Goal: Task Accomplishment & Management: Complete application form

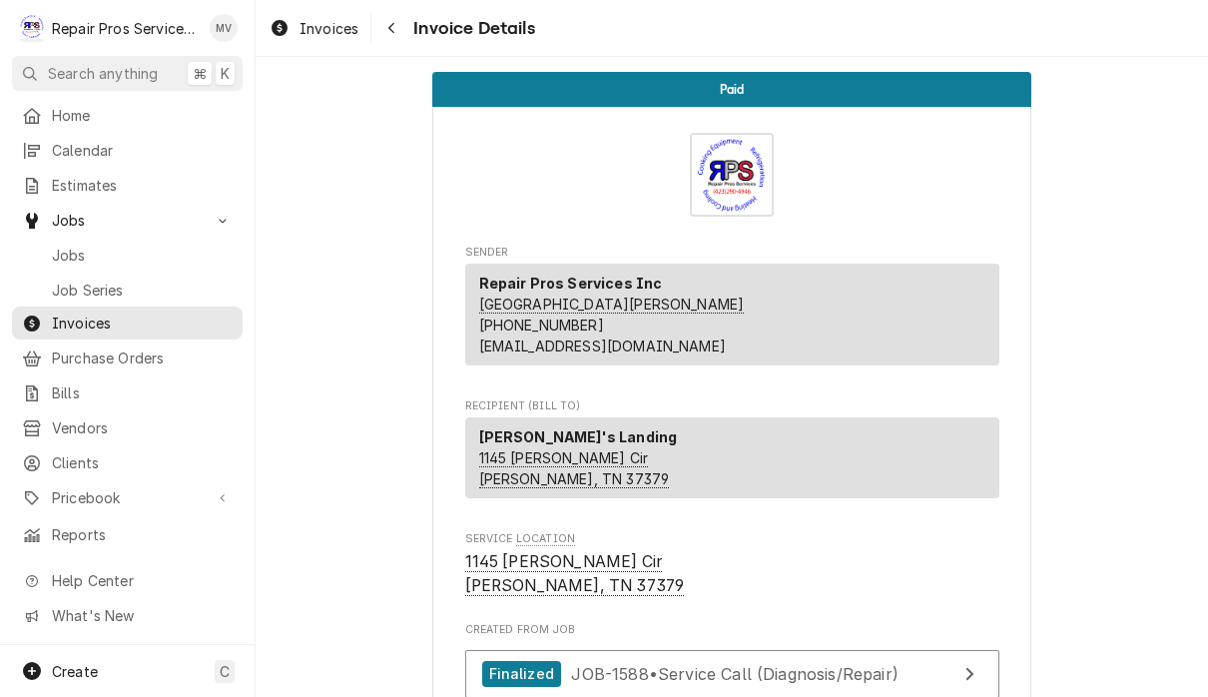
scroll to position [2415, 0]
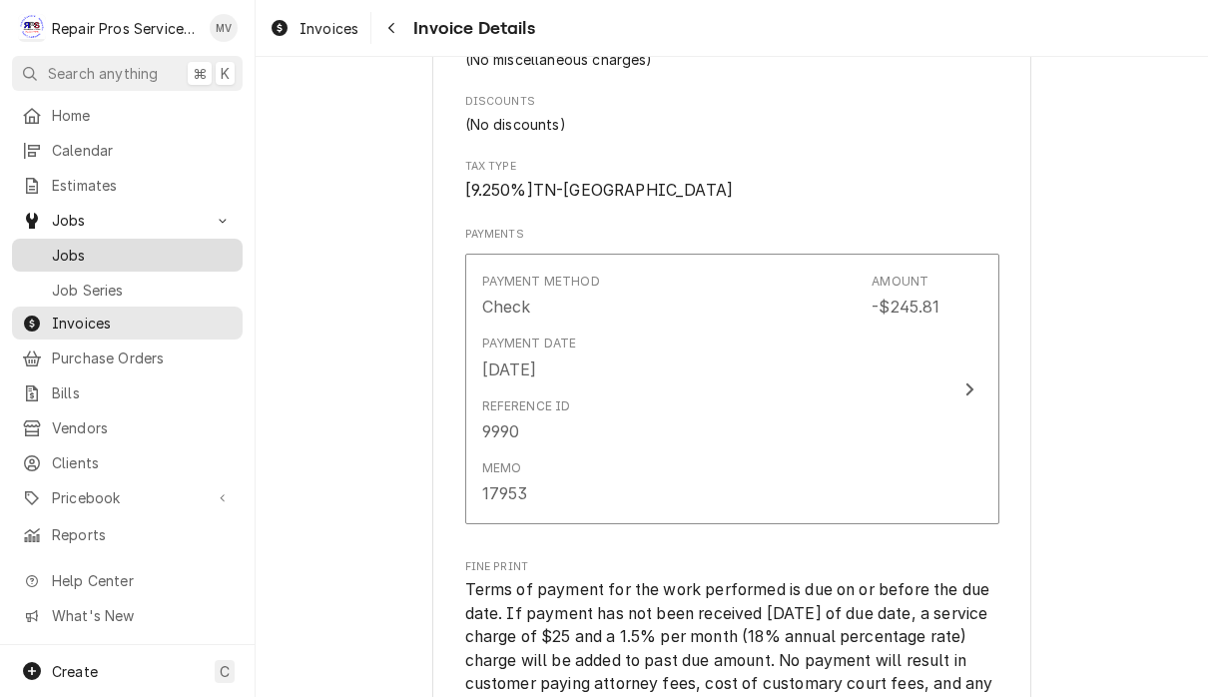
click at [92, 245] on span "Jobs" at bounding box center [142, 255] width 181 height 21
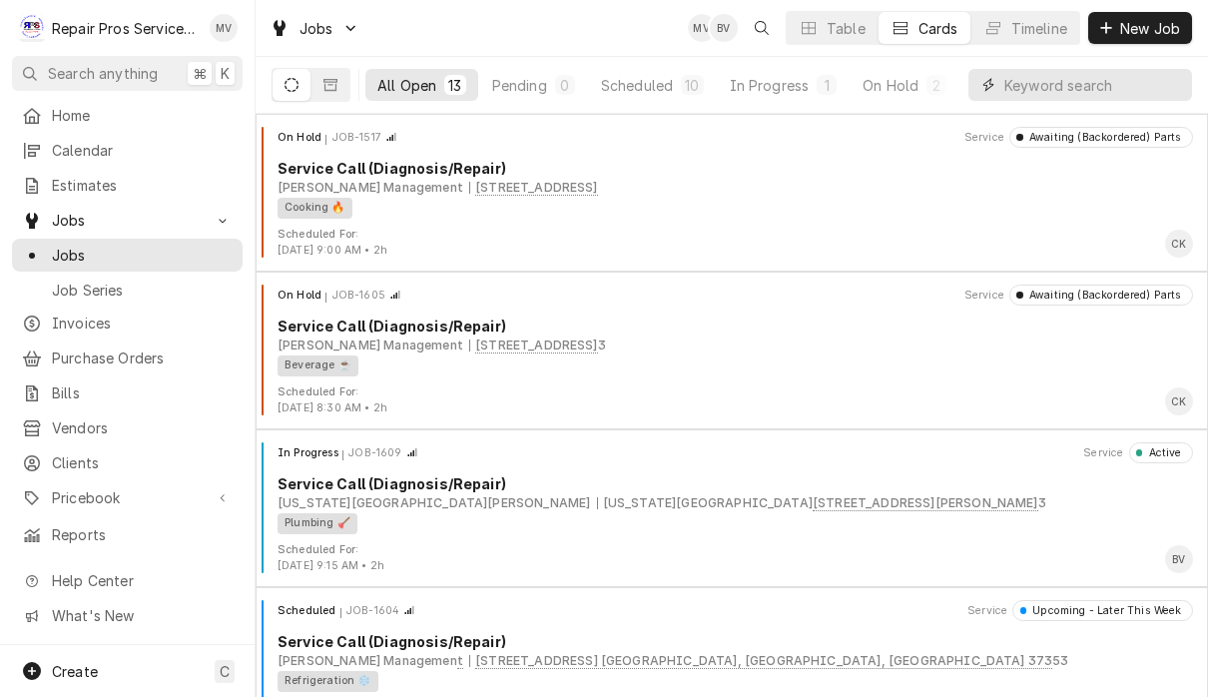
click at [1059, 83] on input "Dynamic Content Wrapper" at bounding box center [1093, 85] width 178 height 32
click at [1163, 41] on button "New Job" at bounding box center [1140, 28] width 104 height 32
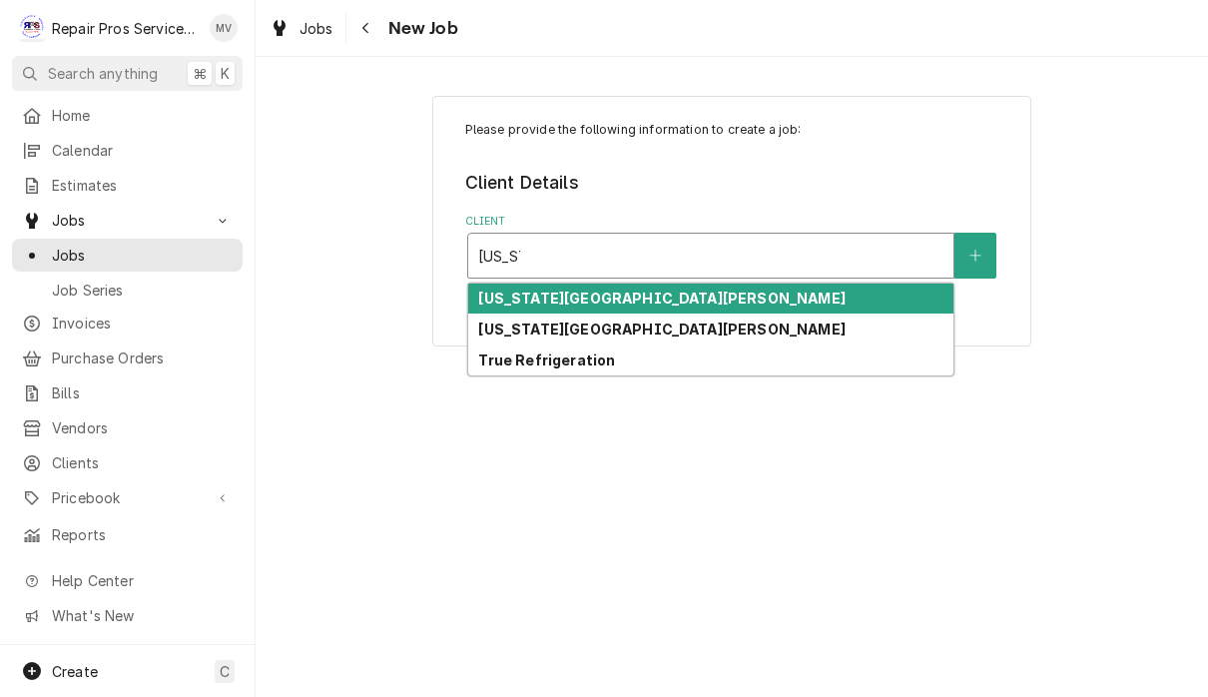
click at [724, 295] on div "[US_STATE][GEOGRAPHIC_DATA][PERSON_NAME]" at bounding box center [710, 299] width 485 height 31
type input "texas"
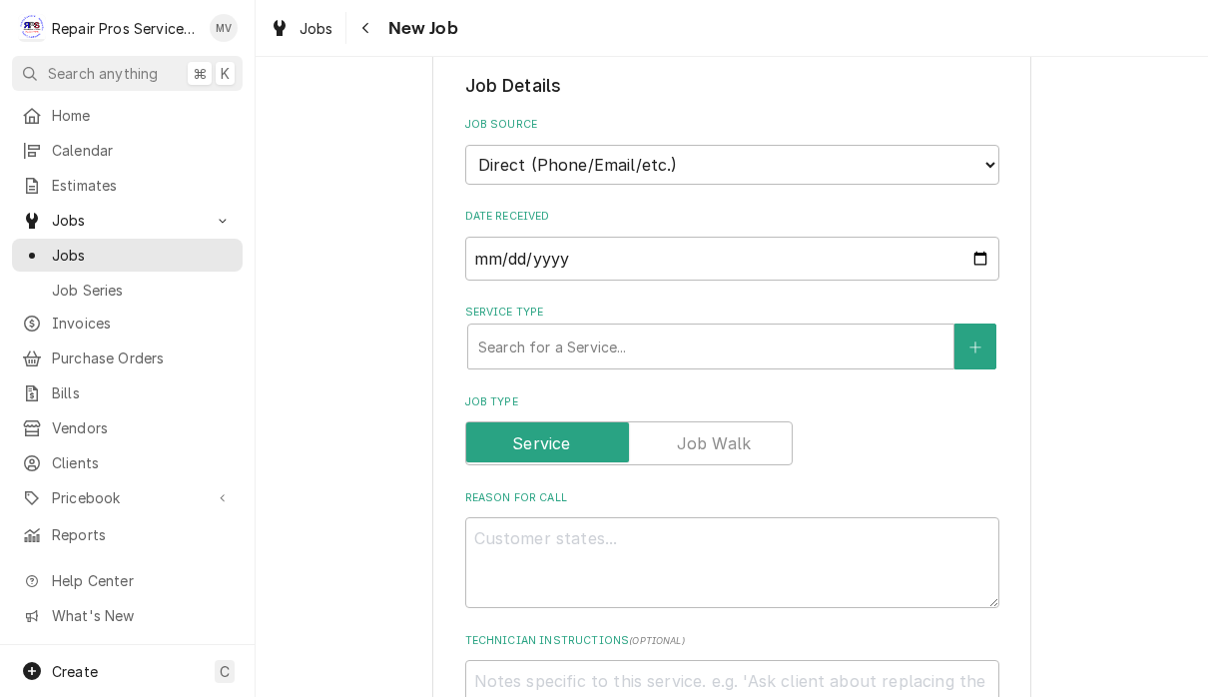
scroll to position [407, 0]
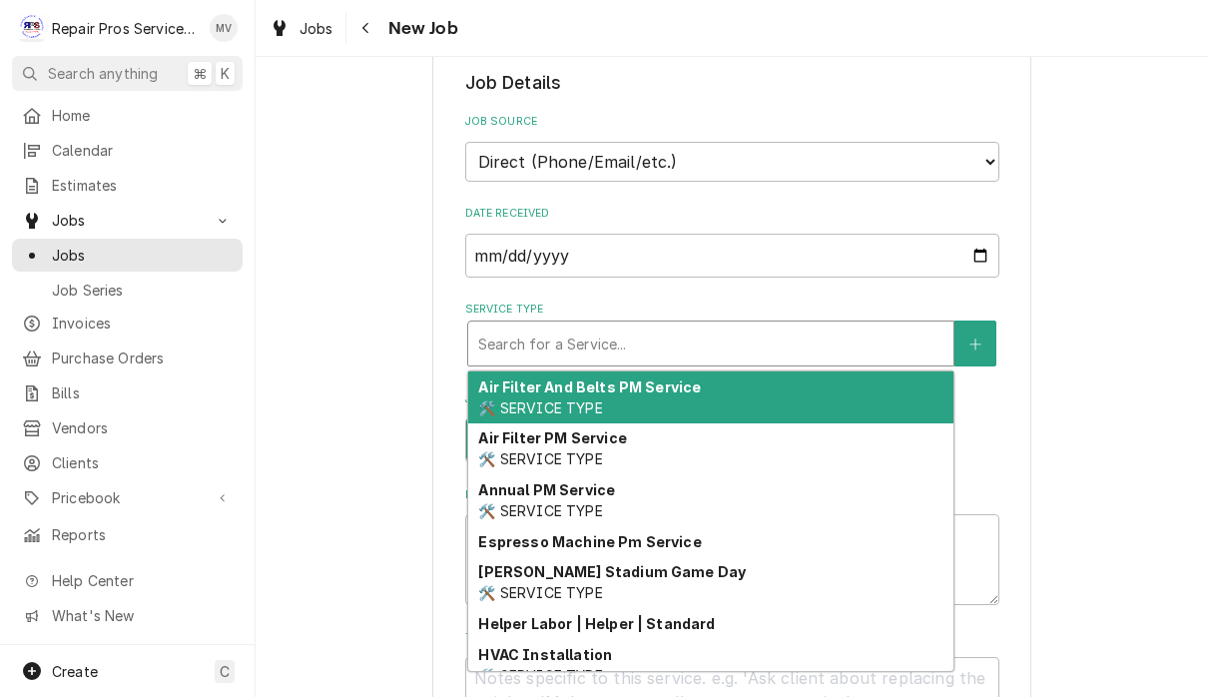
type textarea "x"
type input "d"
type textarea "x"
type input "di"
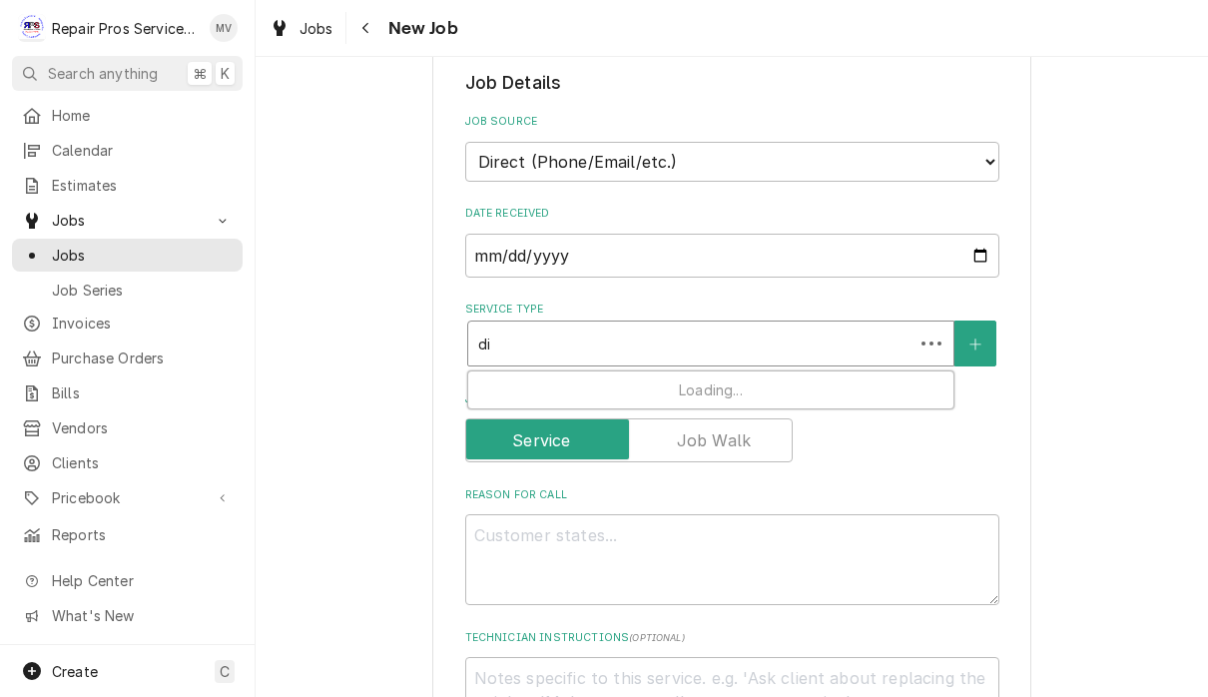
type textarea "x"
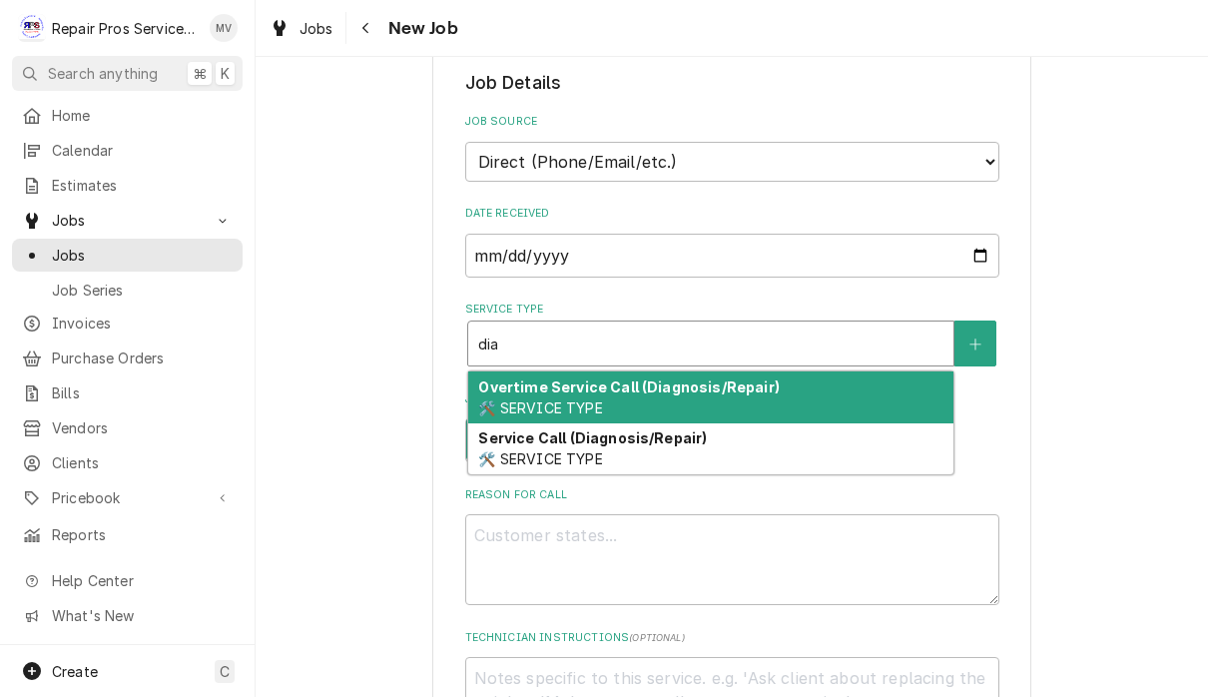
click at [797, 445] on div "Service Call (Diagnosis/Repair) 🛠️ SERVICE TYPE" at bounding box center [710, 449] width 485 height 52
type input "dia"
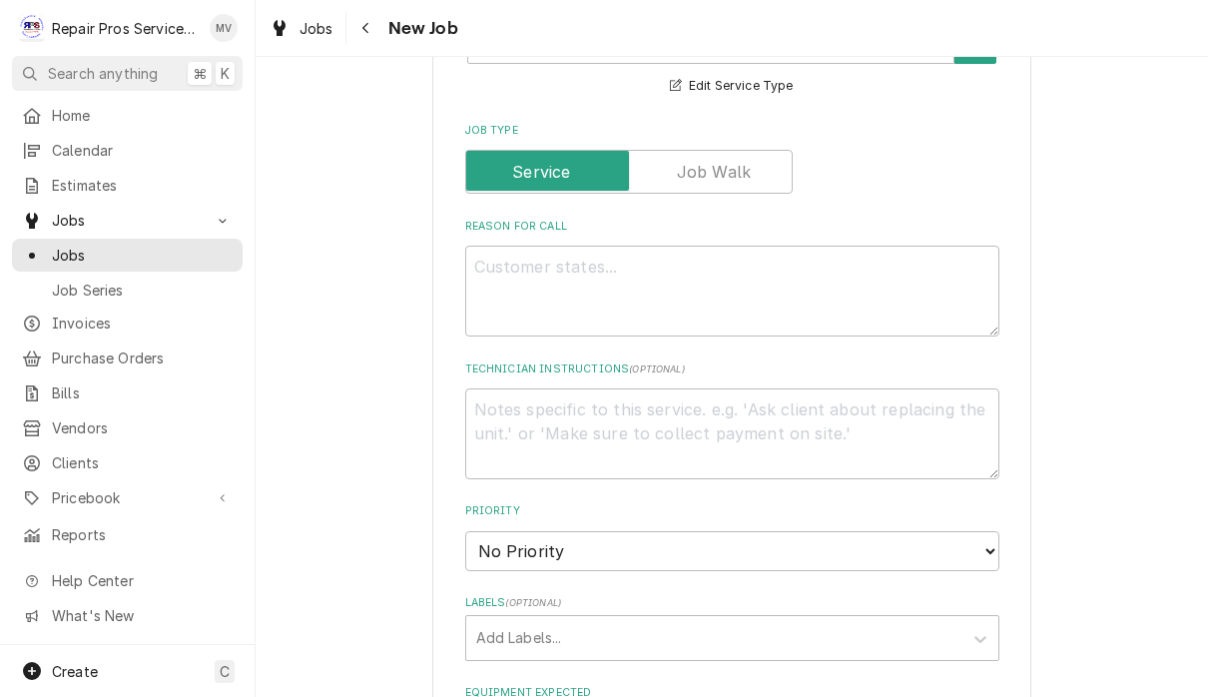
scroll to position [719, 0]
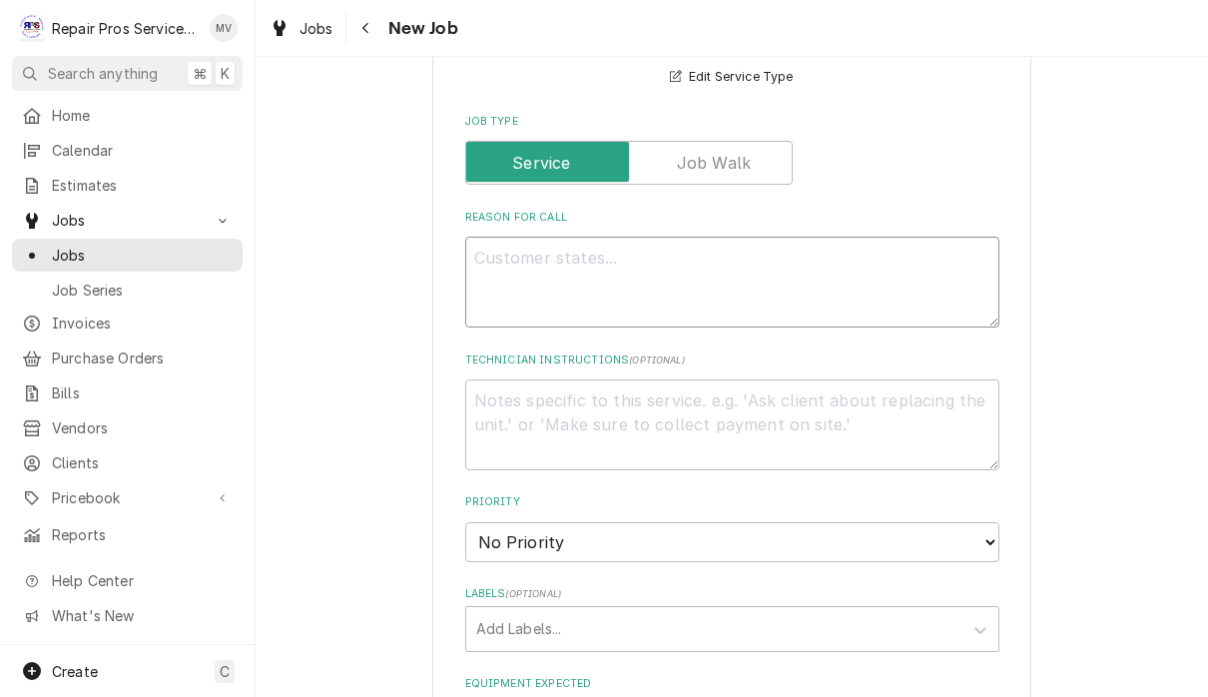
click at [810, 285] on textarea "Reason For Call" at bounding box center [732, 282] width 534 height 91
type textarea "x"
type textarea "M"
type textarea "x"
type textarea "Me"
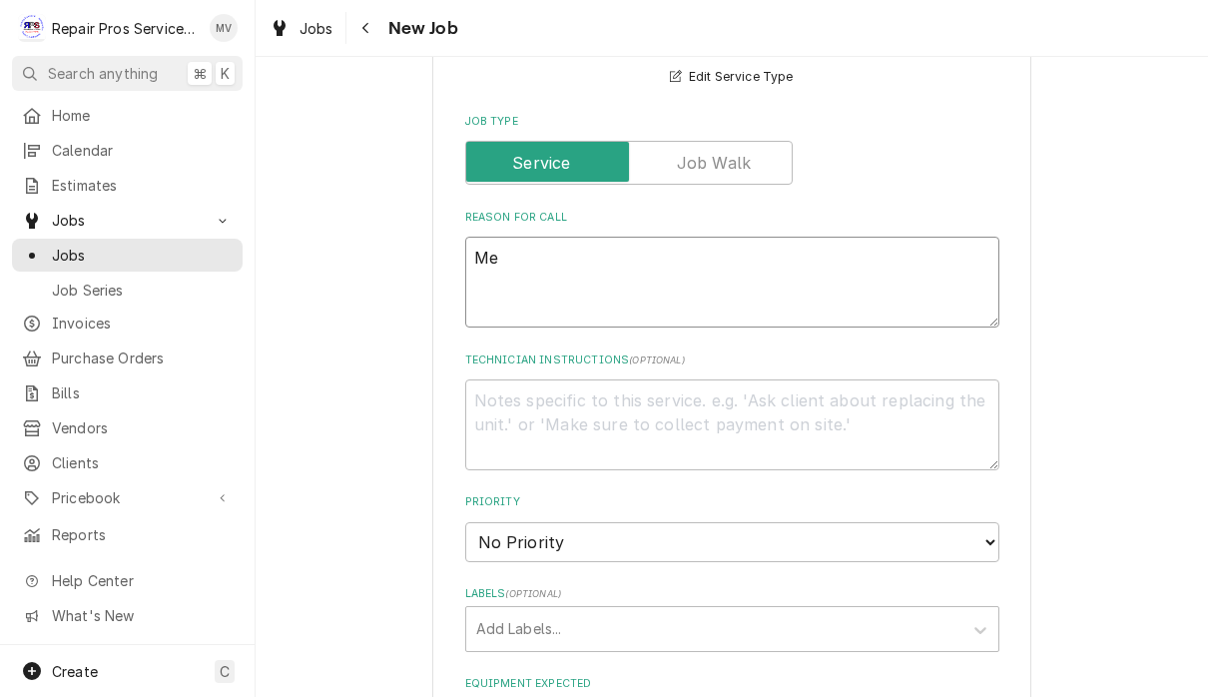
type textarea "x"
type textarea "Mee"
type textarea "x"
type textarea "Meee"
type textarea "x"
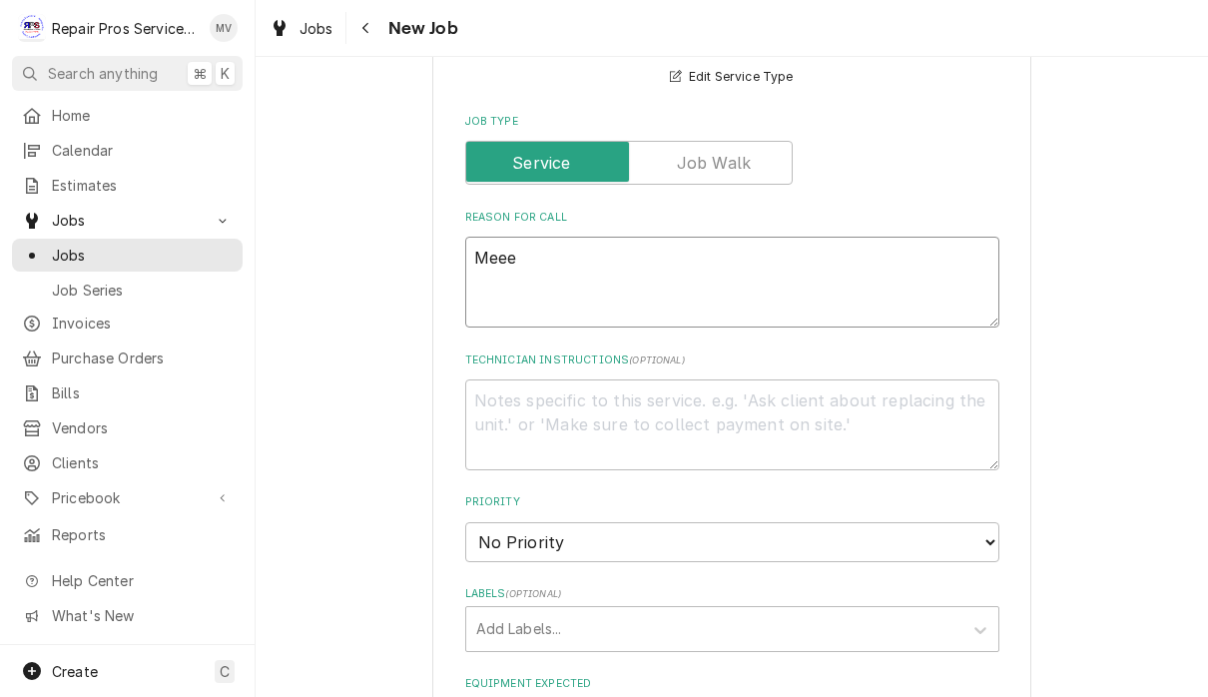
type textarea "Mee"
type textarea "x"
type textarea "Me"
type textarea "x"
type textarea "Mea"
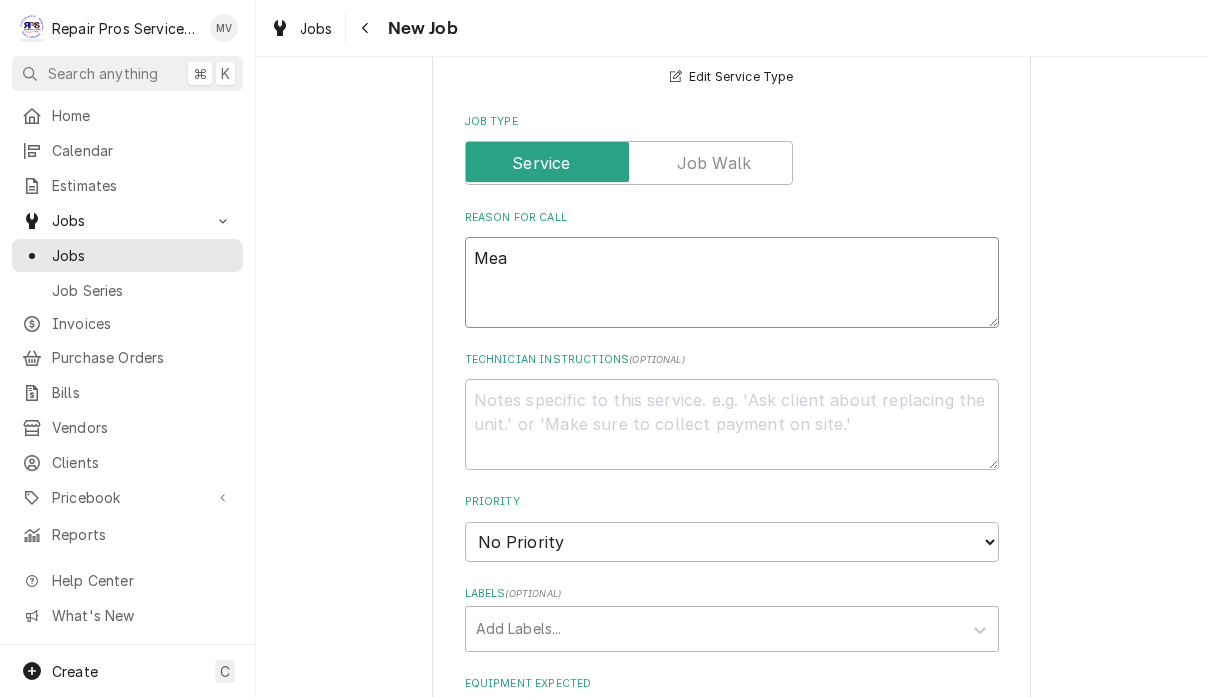
type textarea "x"
type textarea "Meat"
type textarea "x"
type textarea "Meat"
type textarea "x"
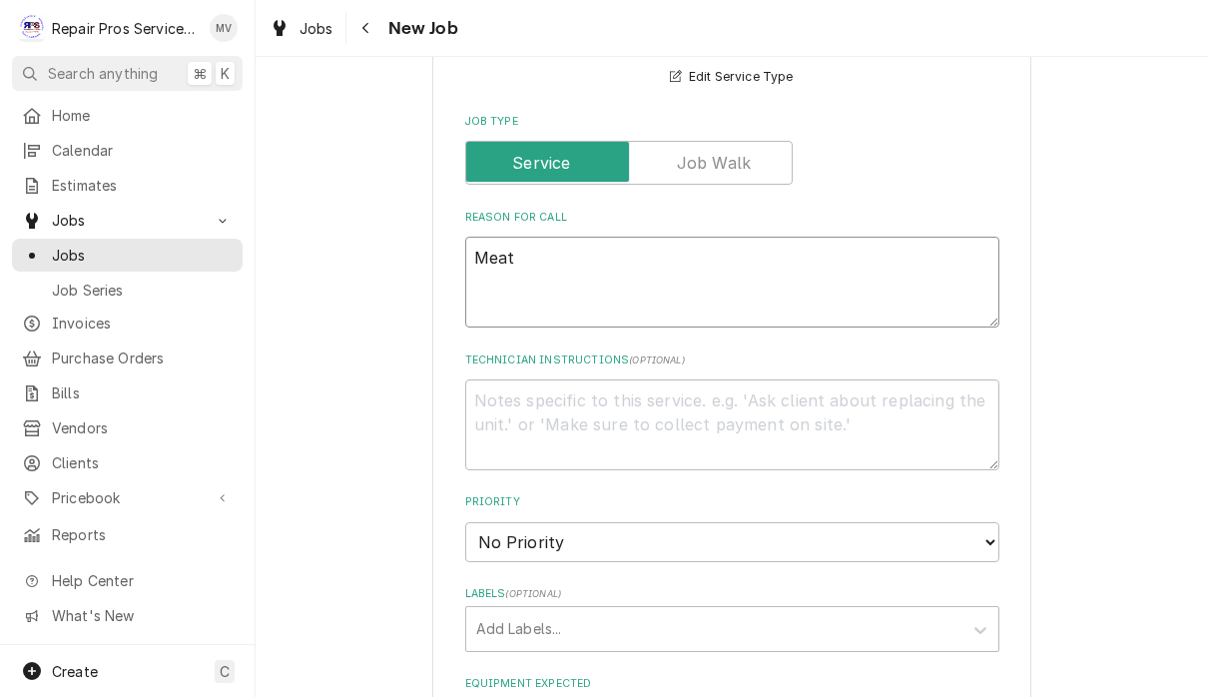
type textarea "Meat c"
type textarea "x"
type textarea "Meat co"
type textarea "x"
type textarea "Meat coo"
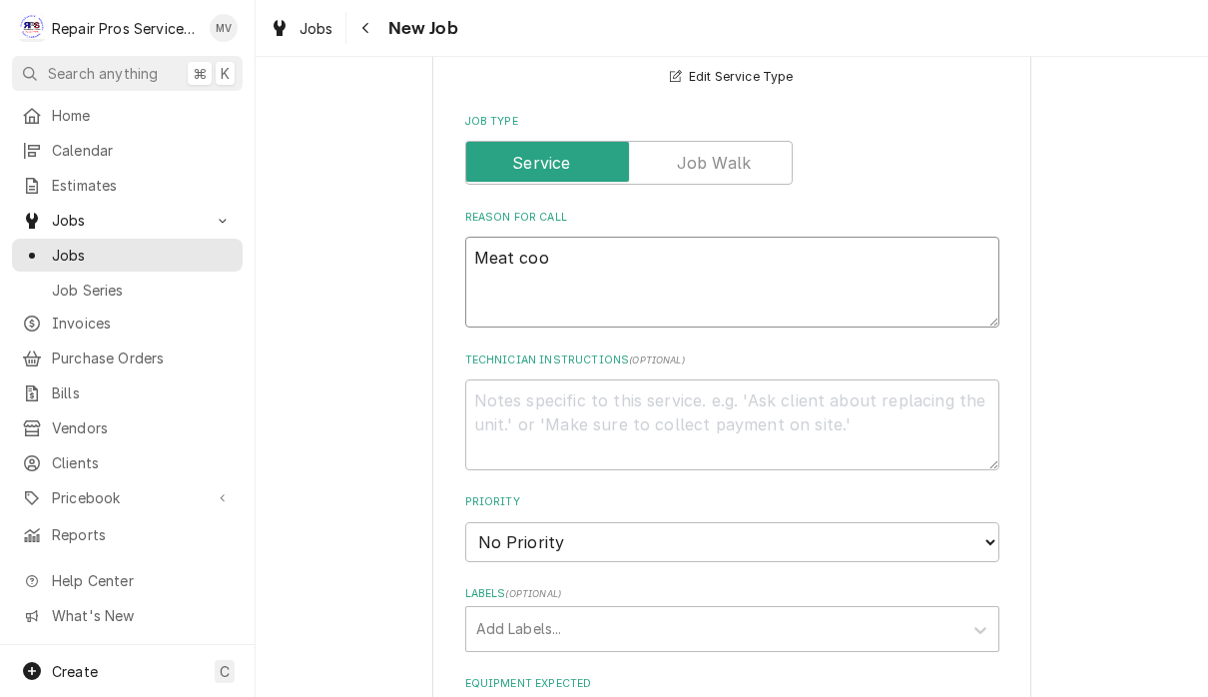
type textarea "x"
type textarea "Meat cool"
type textarea "x"
type textarea "Meat coole"
type textarea "x"
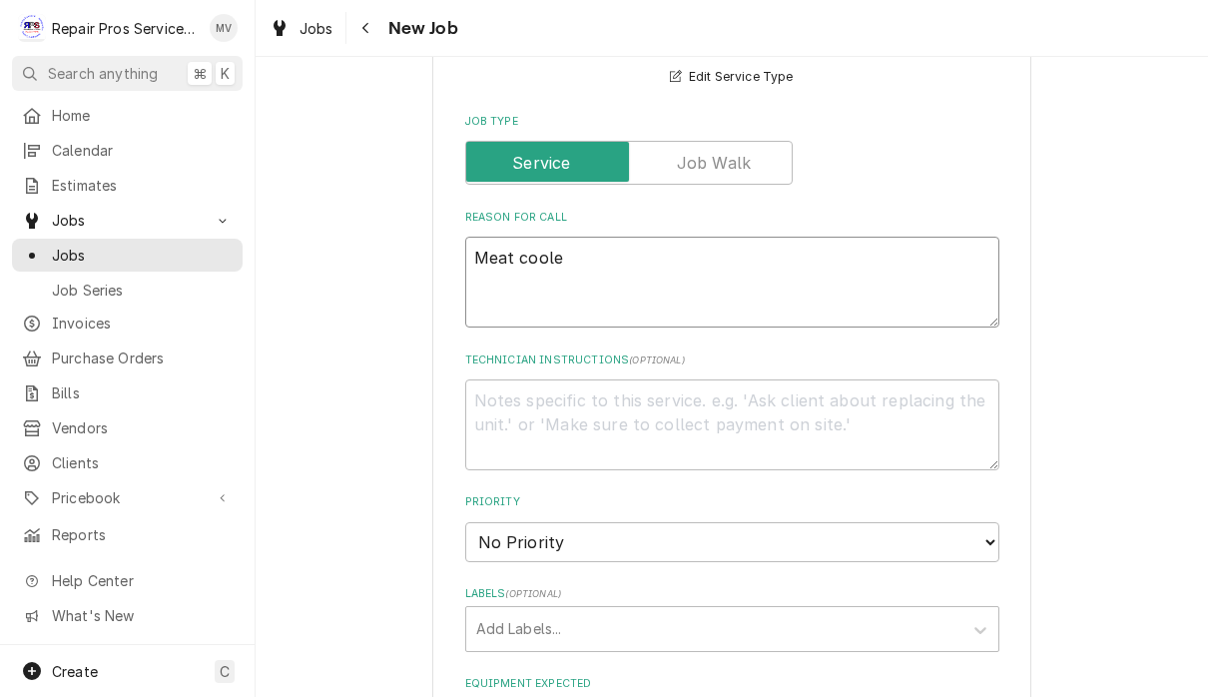
type textarea "Meat cooler"
type textarea "x"
type textarea "Meat cooler"
type textarea "x"
type textarea "Meat cooler n"
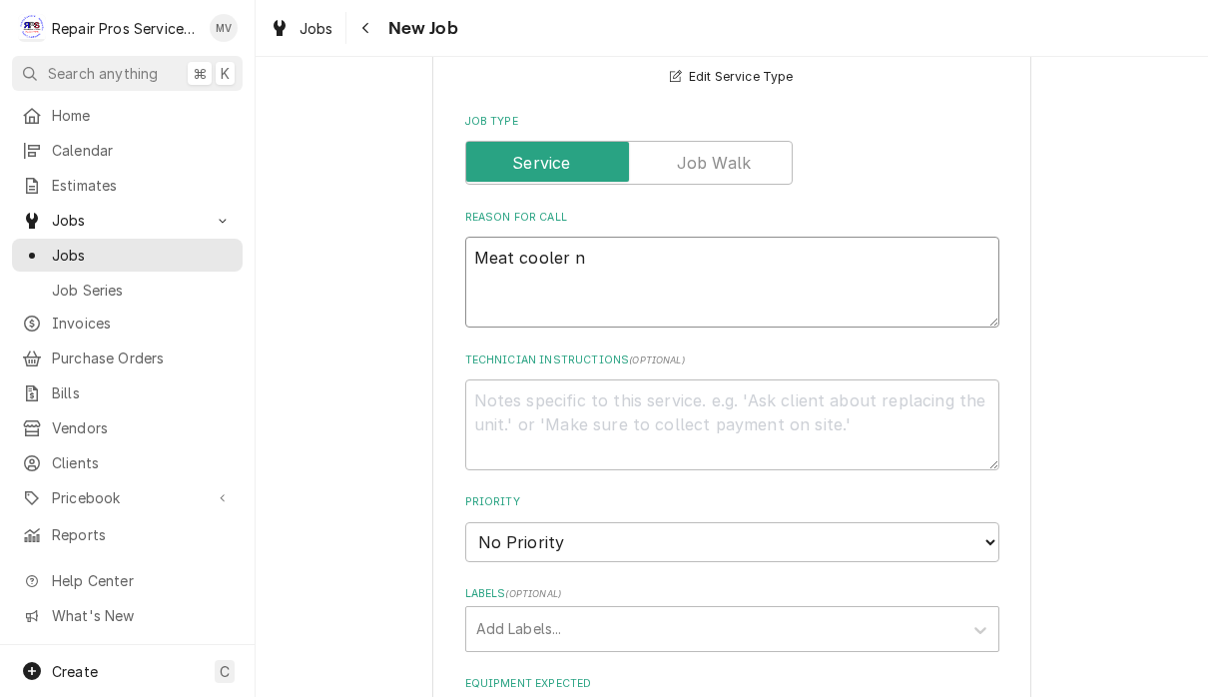
type textarea "x"
type textarea "Meat cooler no"
type textarea "x"
type textarea "Meat cooler not"
type textarea "x"
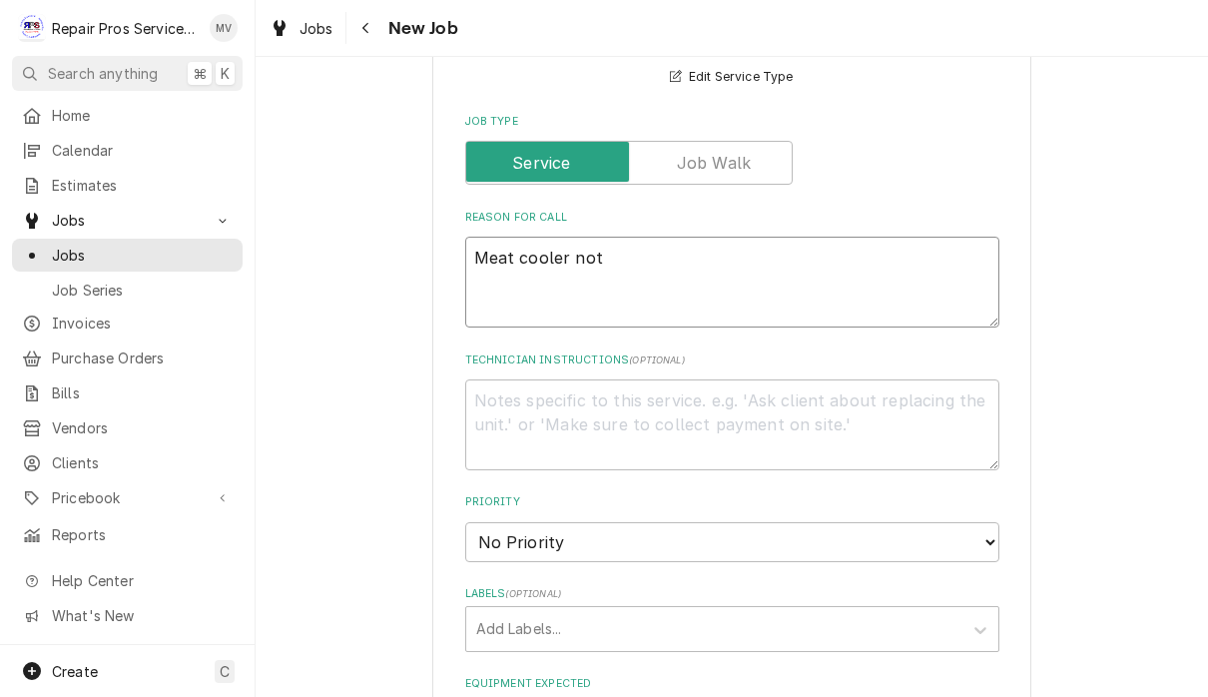
type textarea "Meat cooler not"
type textarea "x"
type textarea "Meat cooler not t3"
type textarea "x"
type textarea "Meat cooler not t3e"
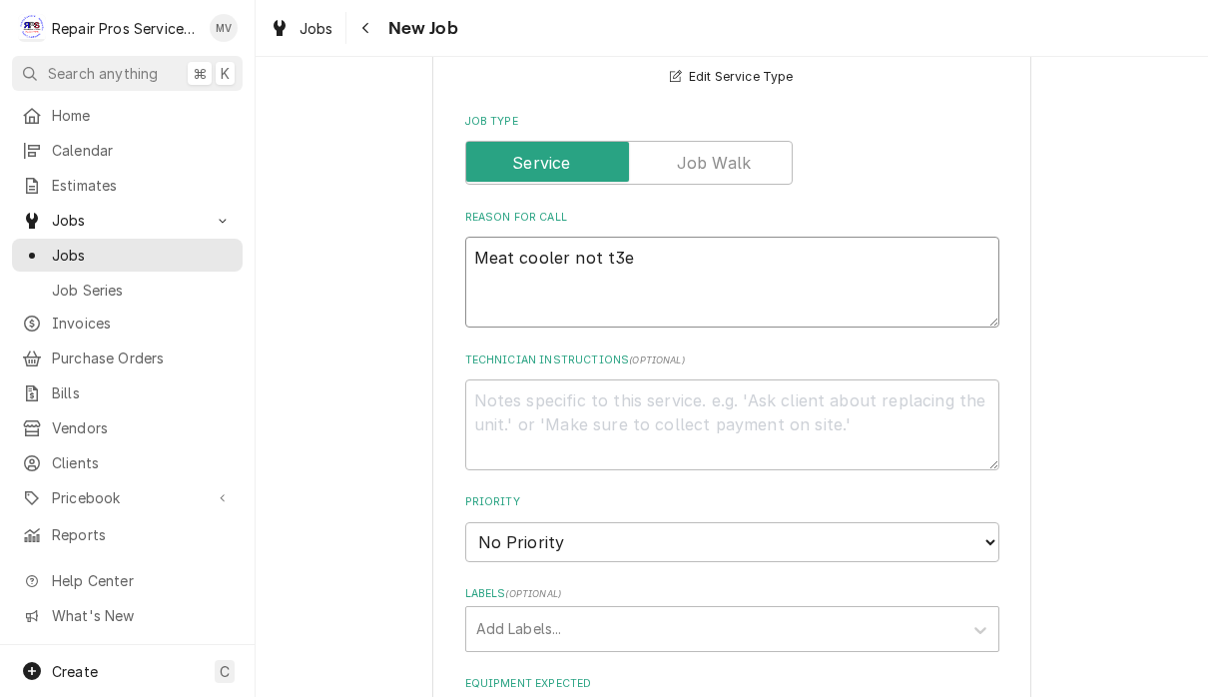
type textarea "x"
type textarea "Meat cooler not t3em"
type textarea "x"
type textarea "Meat cooler not t3emp"
type textarea "x"
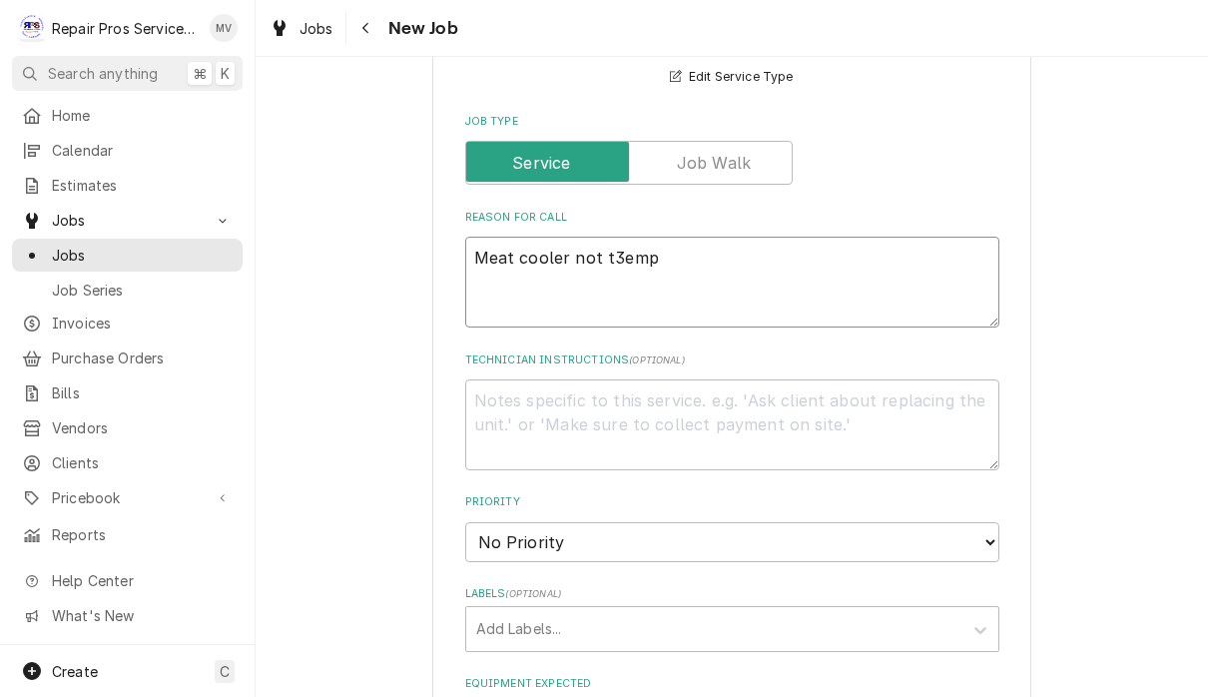
type textarea "Meat cooler not t3em"
type textarea "x"
type textarea "Meat cooler not t3e"
type textarea "x"
type textarea "Meat cooler not t3"
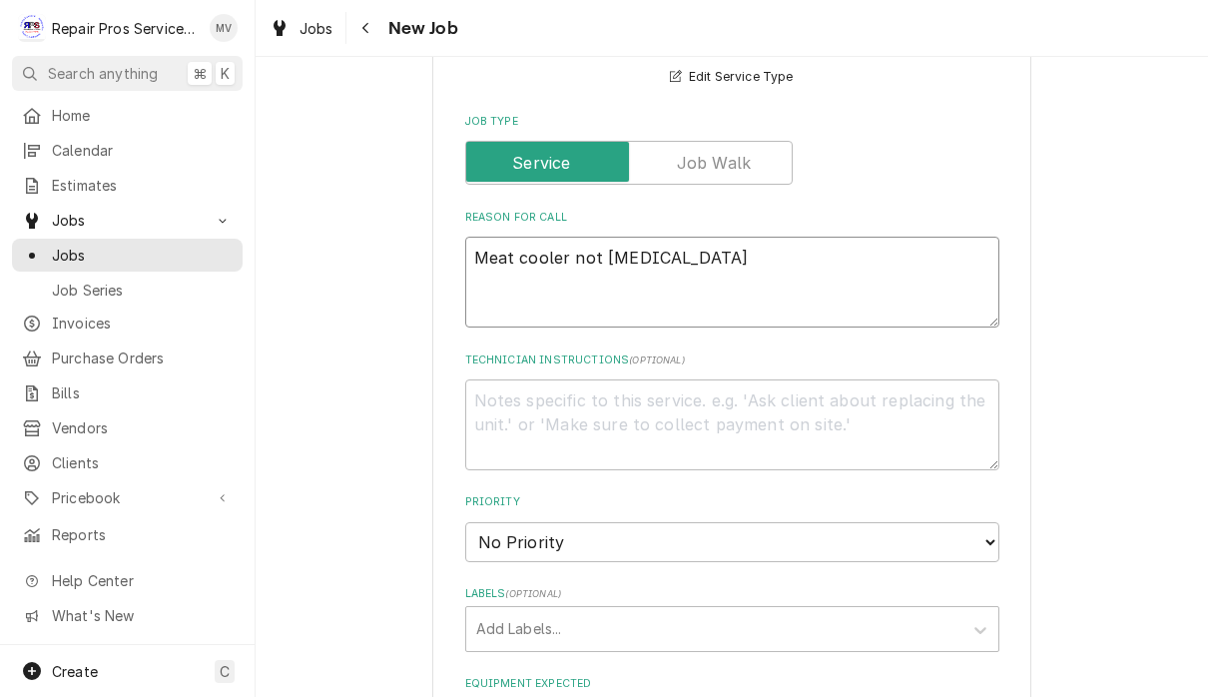
type textarea "x"
type textarea "Meat cooler not t"
type textarea "x"
type textarea "Meat cooler not te"
type textarea "x"
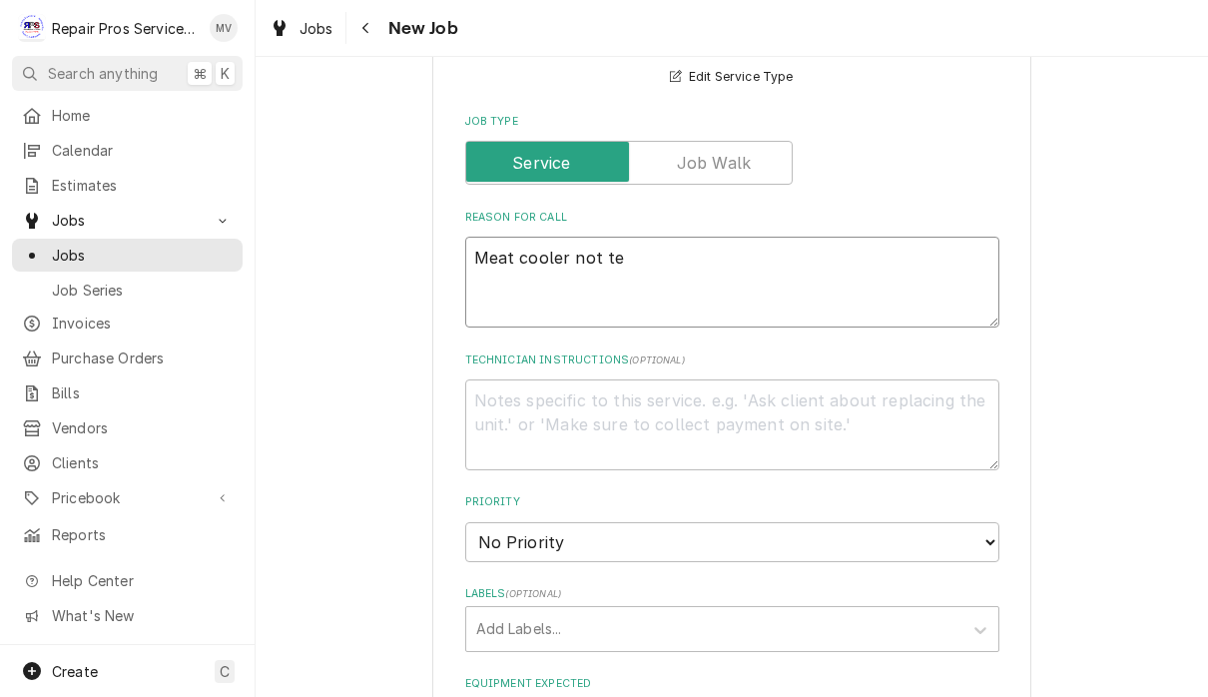
type textarea "Meat cooler not tem"
type textarea "x"
type textarea "Meat cooler not temp"
type textarea "x"
type textarea "Meat cooler not tempi"
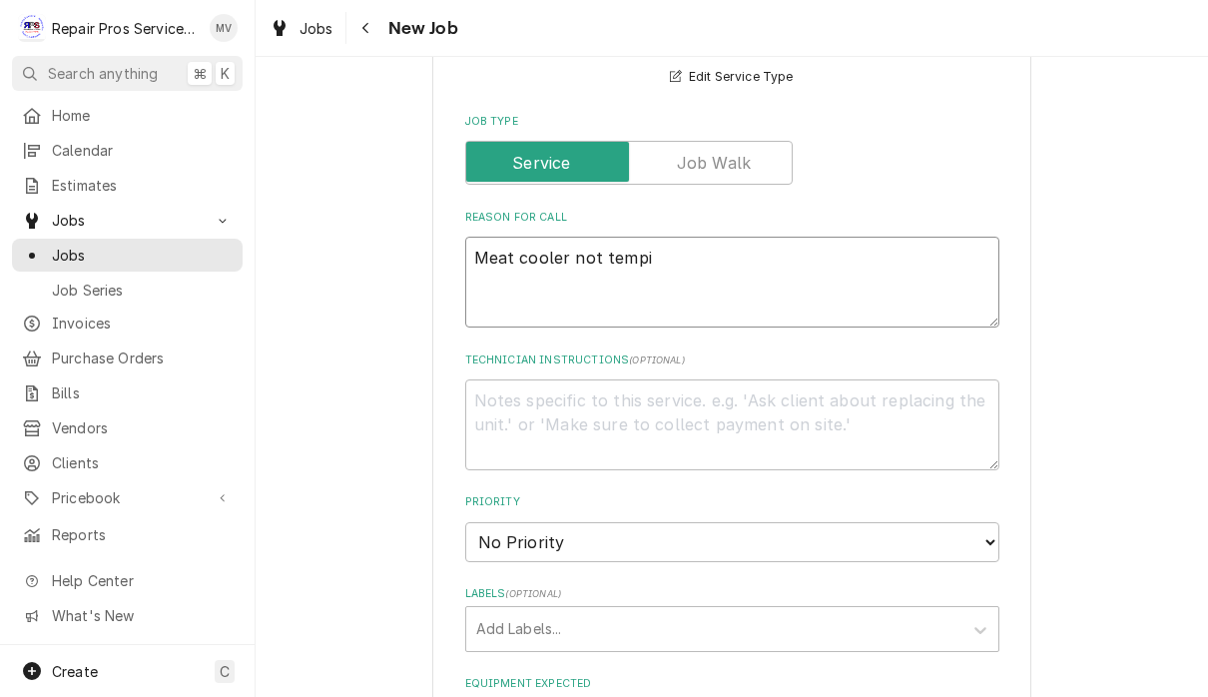
type textarea "x"
type textarea "Meat cooler not tempin"
type textarea "x"
type textarea "Meat cooler not temping"
type textarea "x"
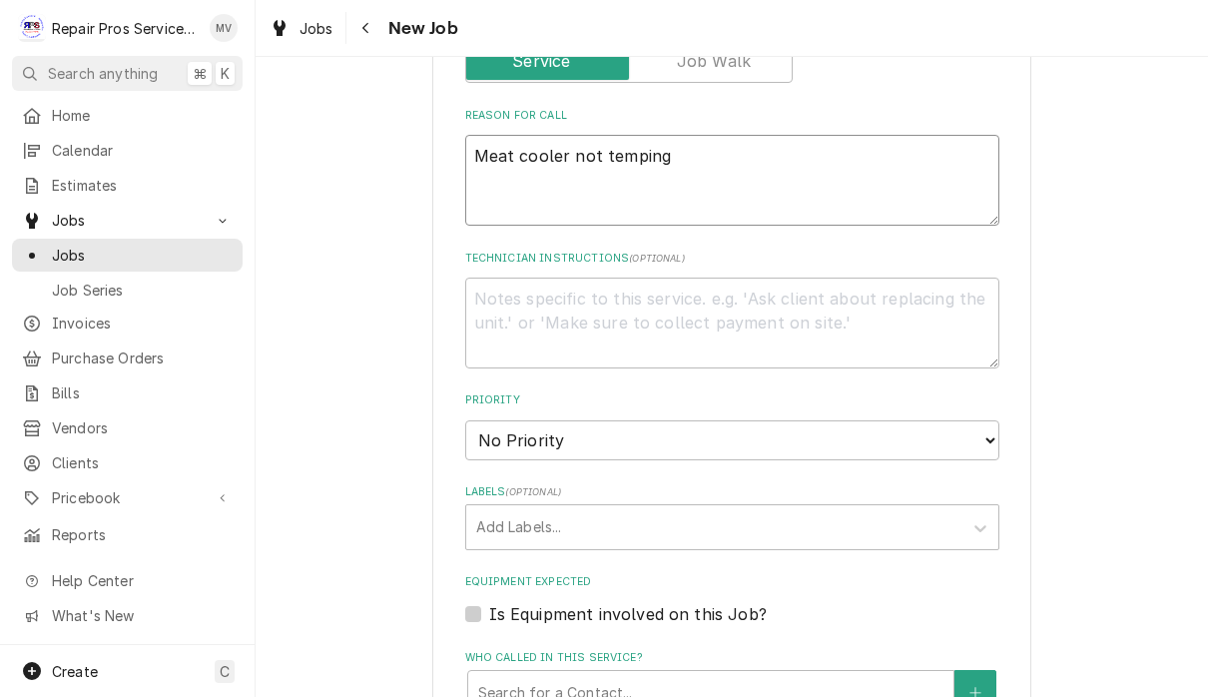
scroll to position [907, 0]
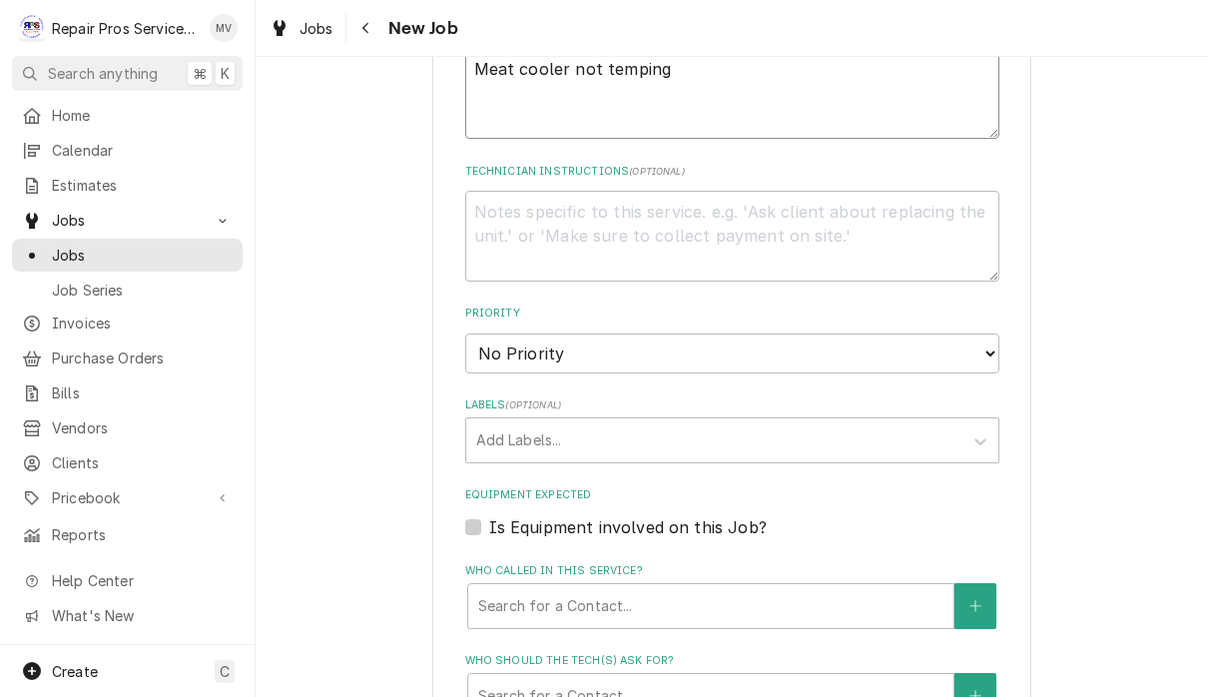
type textarea "Meat cooler not temping"
click at [914, 341] on select "No Priority Urgent High Medium Low" at bounding box center [732, 353] width 534 height 40
select select "3"
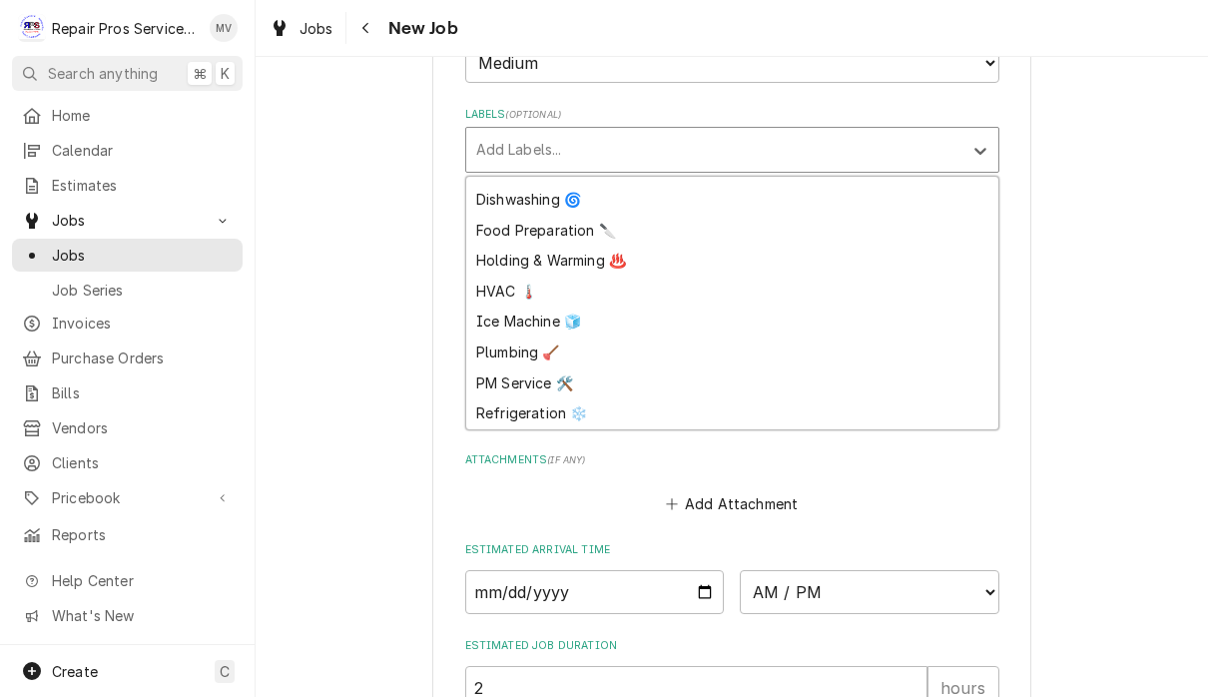
scroll to position [85, 0]
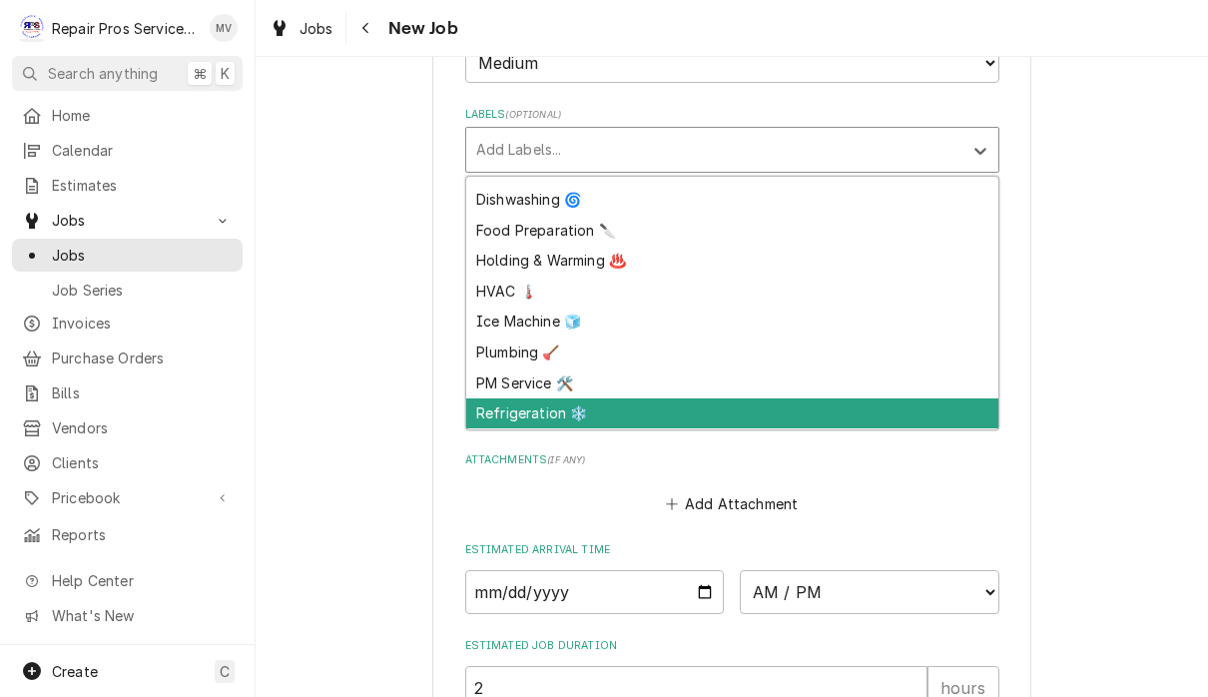
click at [596, 398] on div "Refrigeration ❄️" at bounding box center [732, 413] width 532 height 31
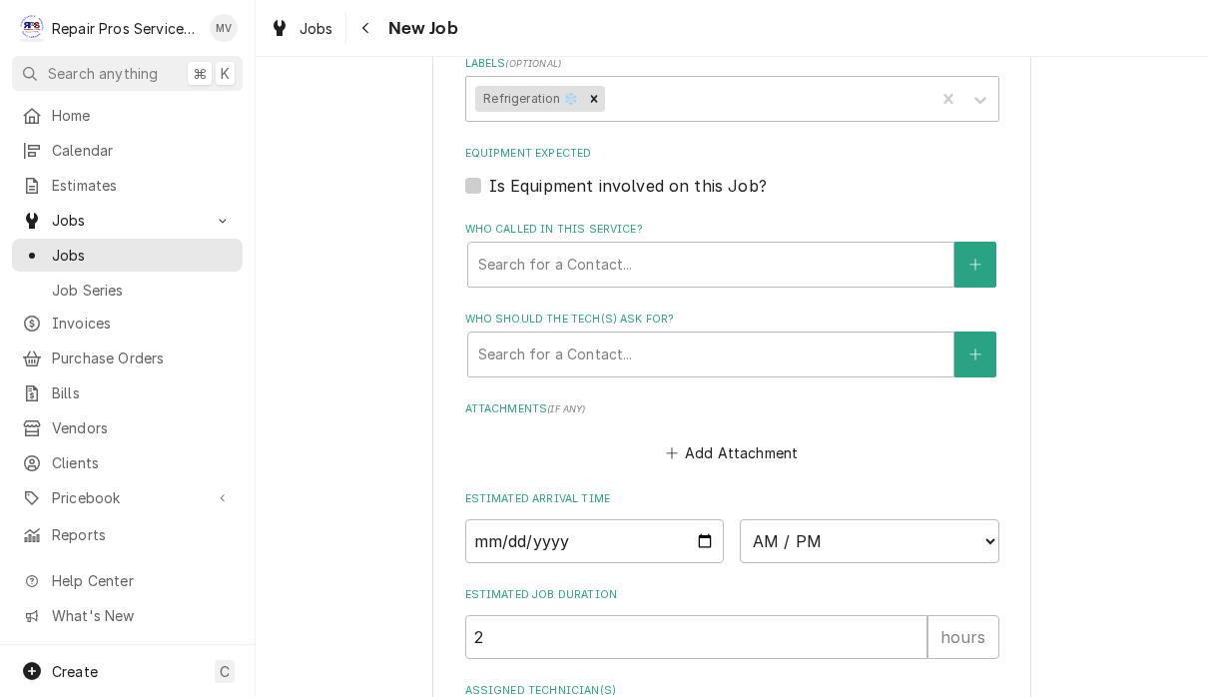
type textarea "x"
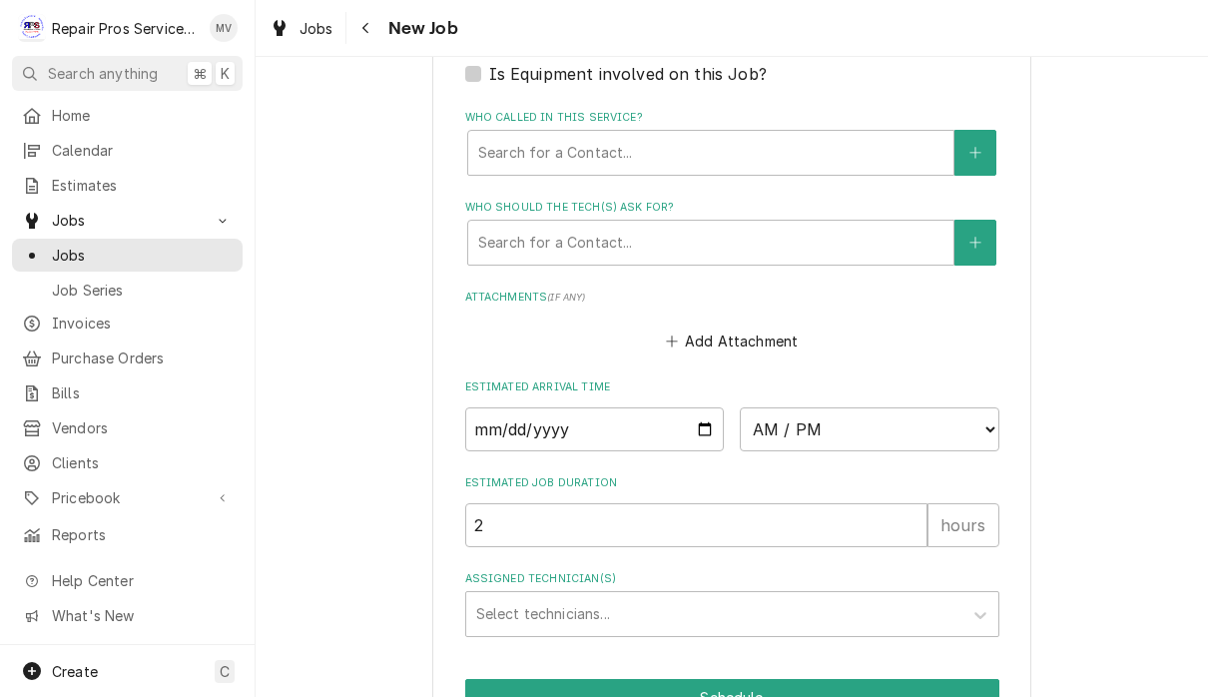
scroll to position [1364, 0]
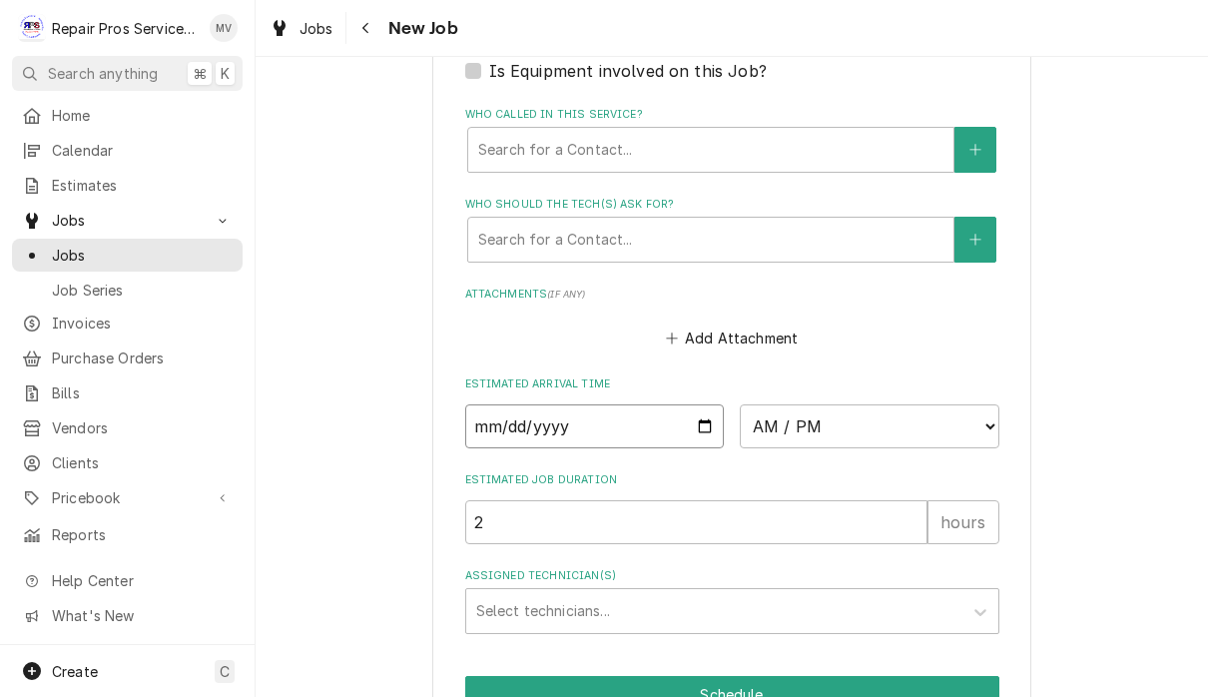
click at [590, 416] on input "Date" at bounding box center [595, 426] width 260 height 44
type input "2025-10-06"
type textarea "x"
click at [753, 404] on select "AM / PM 6:00 AM 6:15 AM 6:30 AM 6:45 AM 7:00 AM 7:15 AM 7:30 AM 7:45 AM 8:00 AM…" at bounding box center [870, 426] width 260 height 44
select select "10:30:00"
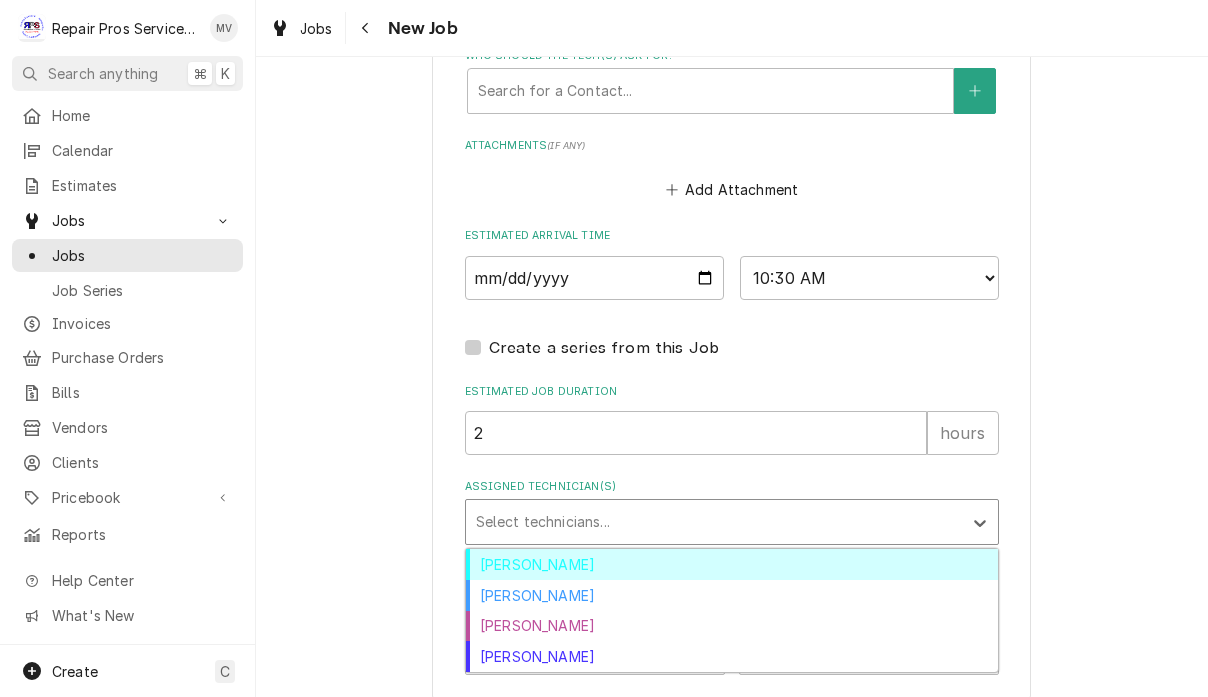
scroll to position [1511, 0]
click at [564, 550] on div "Brian Volker" at bounding box center [732, 565] width 532 height 31
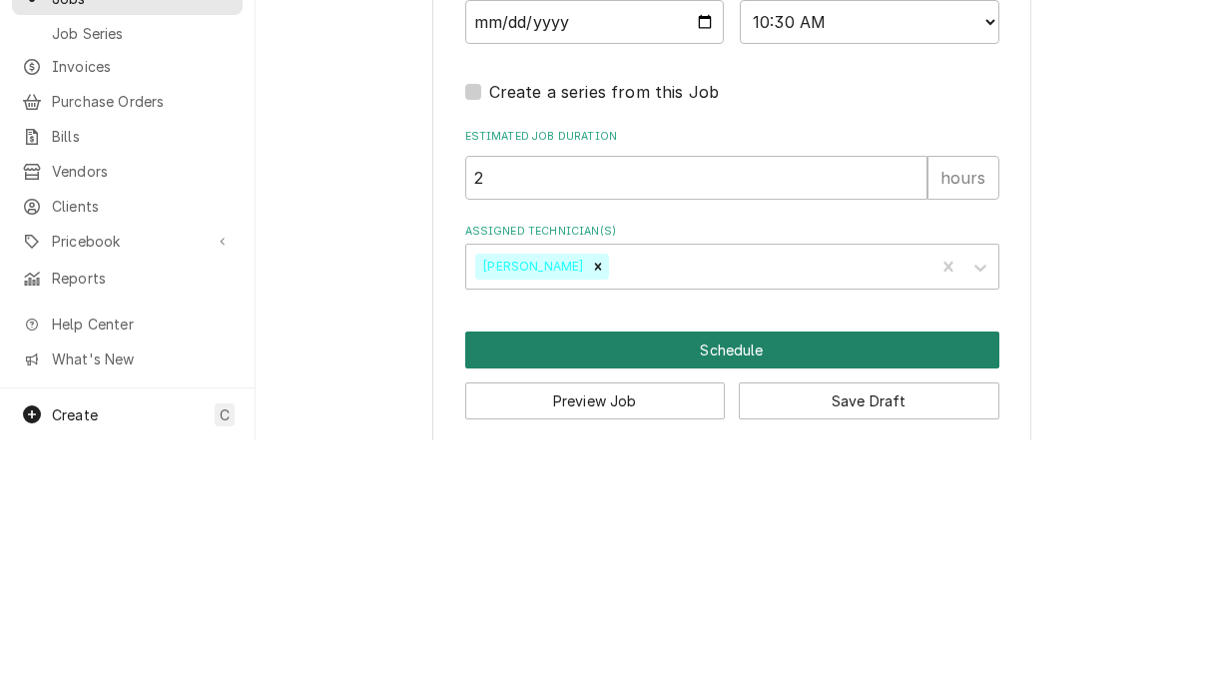
click at [757, 588] on button "Schedule" at bounding box center [732, 606] width 534 height 37
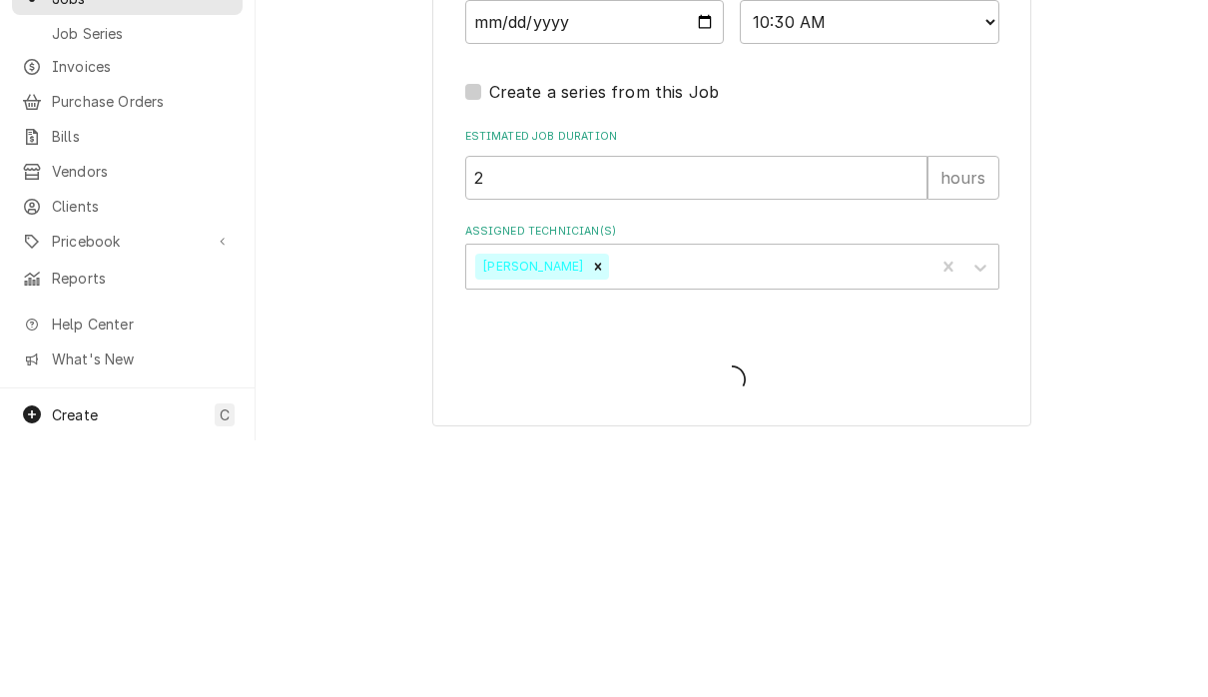
type textarea "x"
